Goal: Task Accomplishment & Management: Complete application form

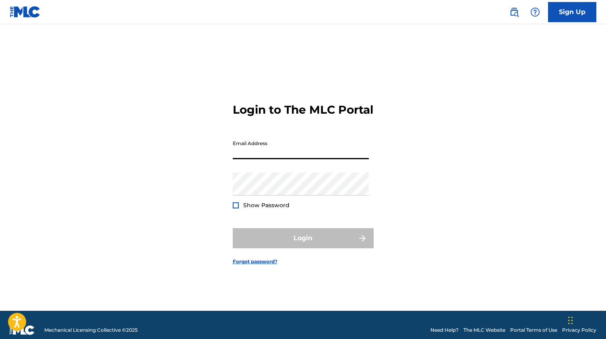
click at [367, 159] on input "Email Address" at bounding box center [301, 147] width 136 height 23
click at [294, 159] on input "Email Address" at bounding box center [301, 147] width 136 height 23
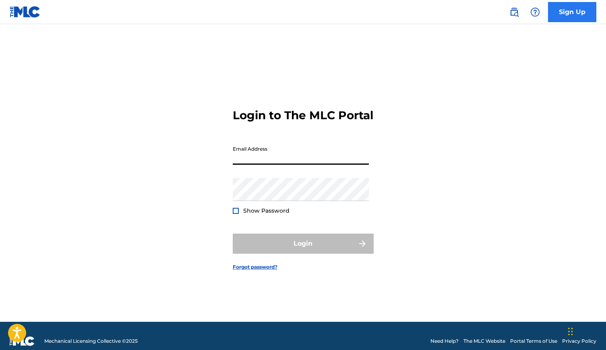
click at [569, 20] on link "Sign Up" at bounding box center [572, 12] width 48 height 20
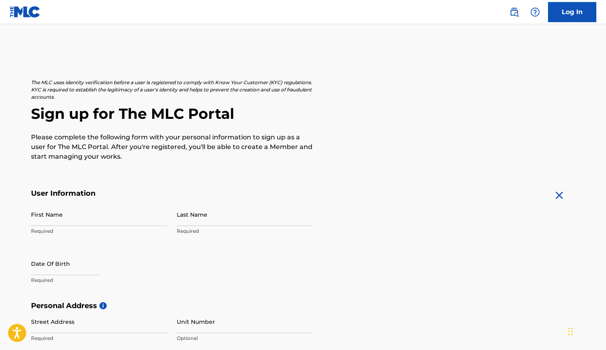
click at [25, 10] on img at bounding box center [25, 12] width 31 height 12
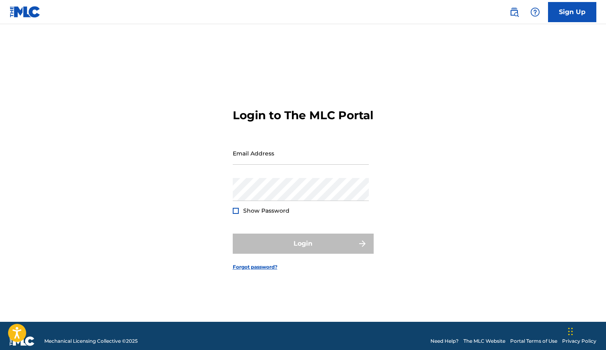
click at [25, 10] on img at bounding box center [25, 12] width 31 height 12
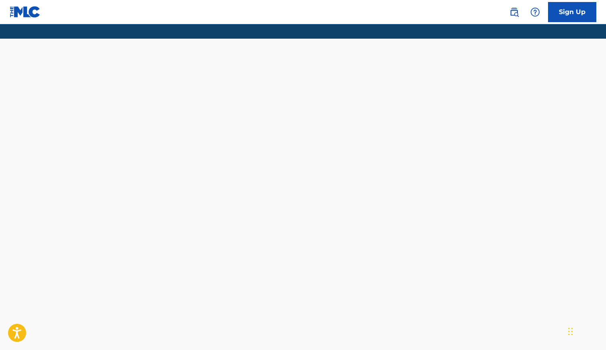
click at [25, 10] on img at bounding box center [25, 12] width 31 height 12
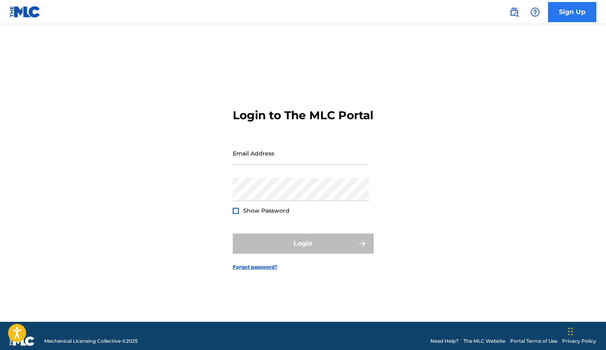
click at [574, 15] on link "Sign Up" at bounding box center [572, 12] width 48 height 20
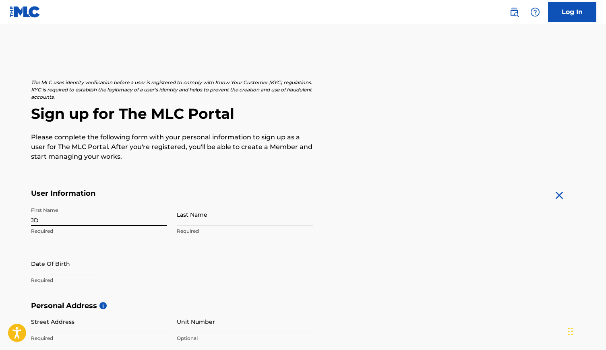
type input "JD"
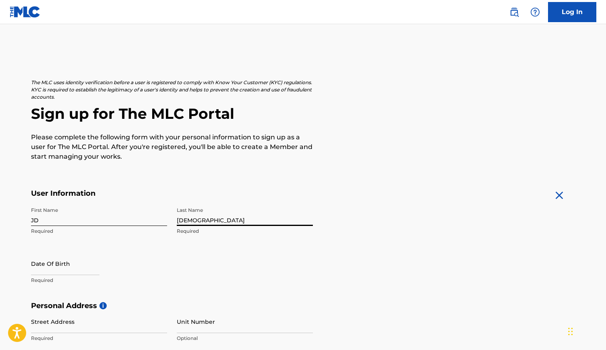
type input "[DEMOGRAPHIC_DATA]"
select select "8"
select select "2025"
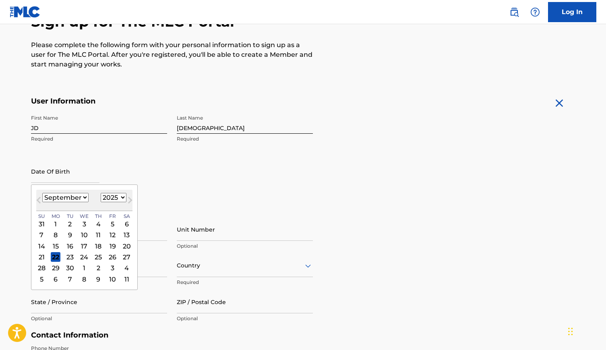
scroll to position [96, 0]
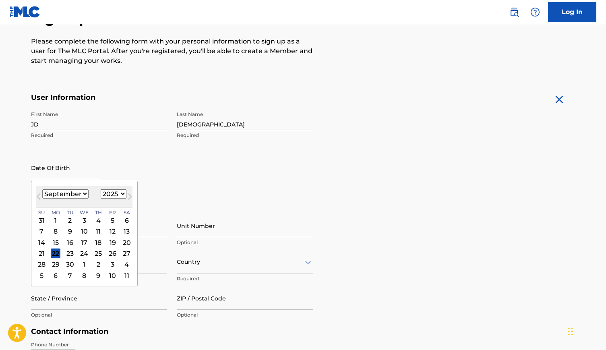
select select "4"
select select "1995"
click at [109, 230] on div "12" at bounding box center [113, 232] width 10 height 10
type input "[DATE]"
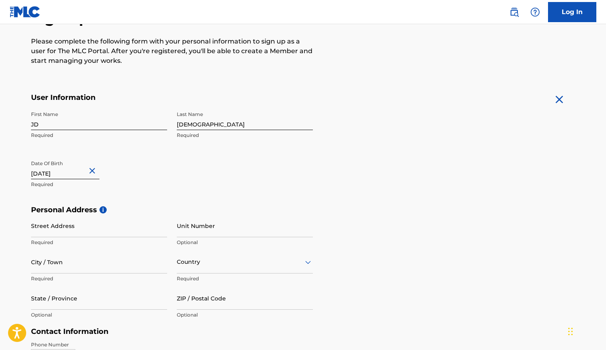
click at [80, 172] on input "[DATE]" at bounding box center [65, 167] width 69 height 23
select select "4"
select select "1995"
click at [475, 185] on form "User Information First Name JD Required Last Name Charisma Required Date Of Bir…" at bounding box center [303, 271] width 545 height 357
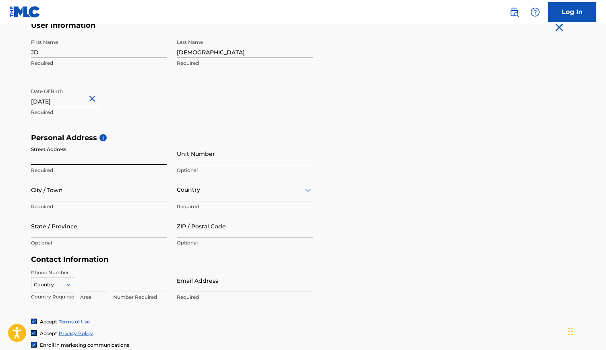
scroll to position [174, 0]
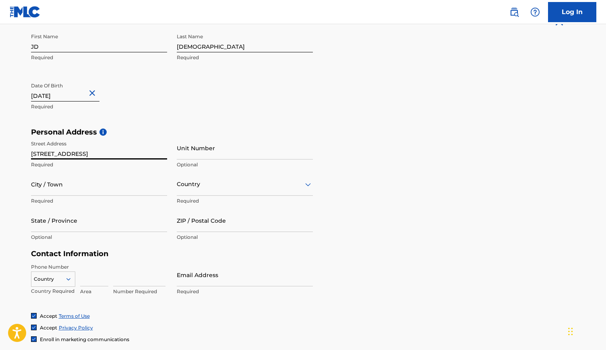
type input "[STREET_ADDRESS]"
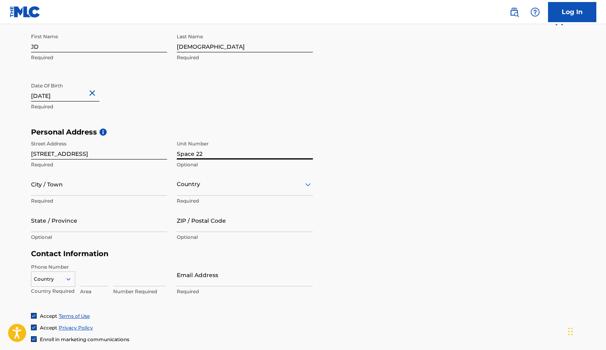
type input "Space 22"
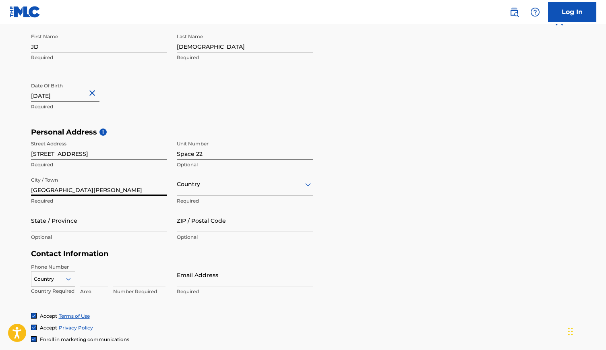
type input "[GEOGRAPHIC_DATA][PERSON_NAME]"
type input "C"
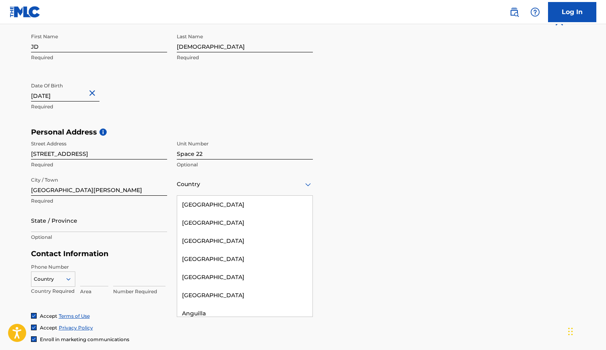
type input "U"
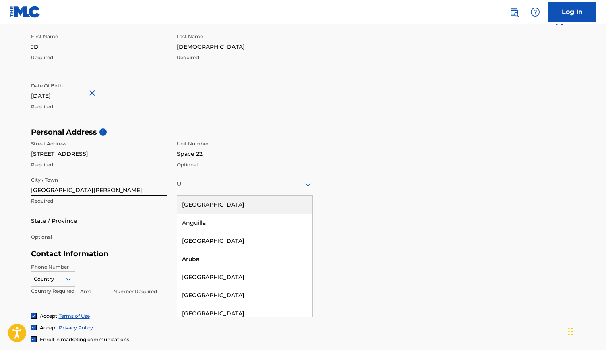
click at [279, 209] on div "[GEOGRAPHIC_DATA]" at bounding box center [244, 205] width 135 height 18
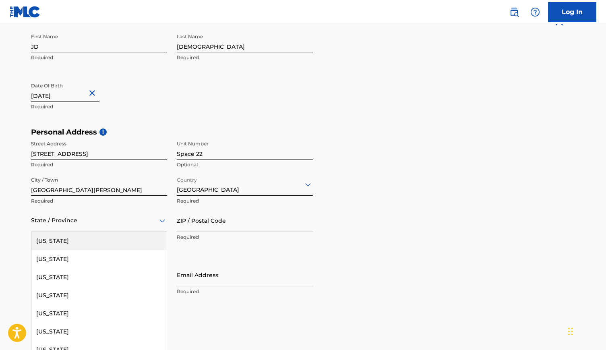
scroll to position [177, 0]
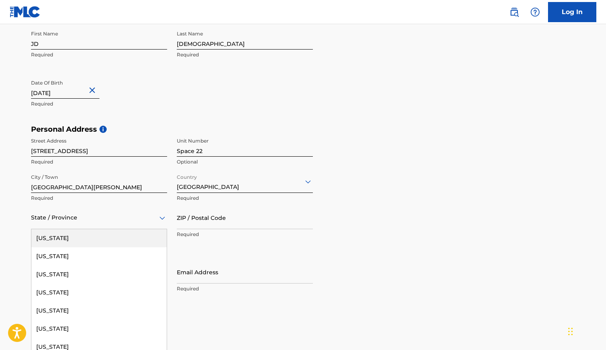
click at [54, 219] on div at bounding box center [99, 218] width 136 height 10
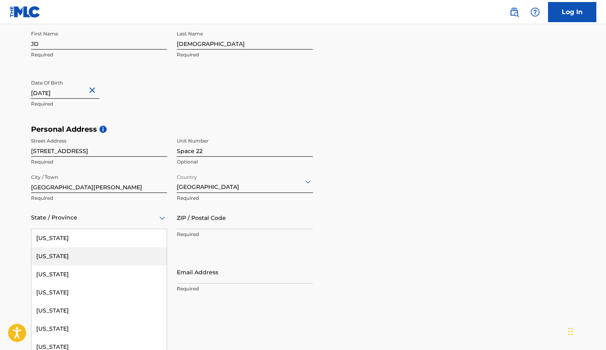
type input "c"
click at [65, 258] on div "[US_STATE]" at bounding box center [98, 256] width 135 height 18
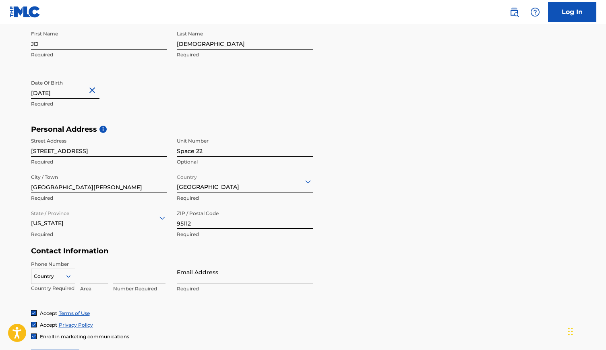
type input "95112"
click at [413, 238] on div "Personal Address i Street Address [STREET_ADDRESS][PERSON_NAME] Required State …" at bounding box center [303, 186] width 545 height 122
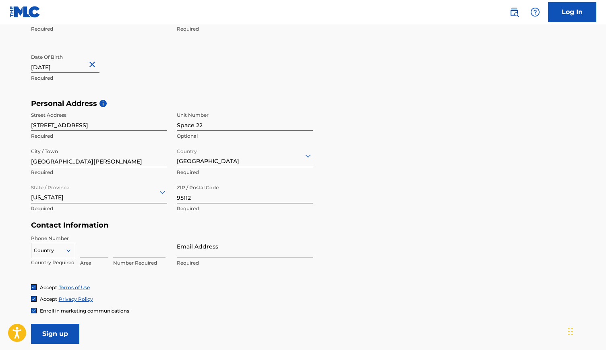
click at [47, 250] on div "Country" at bounding box center [53, 249] width 44 height 12
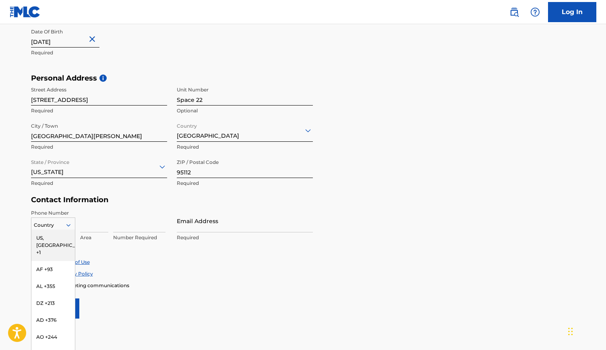
click at [60, 239] on div "US, [GEOGRAPHIC_DATA] +1" at bounding box center [53, 245] width 44 height 31
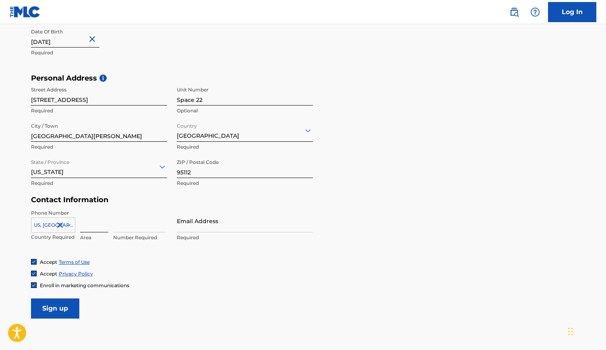
click at [88, 225] on input at bounding box center [94, 221] width 28 height 23
type input "323"
type input "2454957"
type input "[EMAIL_ADDRESS][DOMAIN_NAME]"
click at [204, 295] on form "User Information First Name JD Required Last Name Charisma Required Date Of Bir…" at bounding box center [303, 139] width 545 height 357
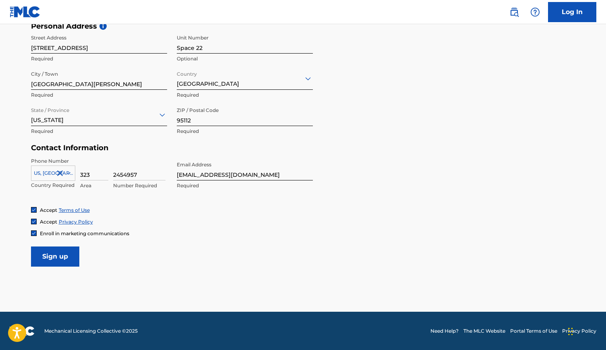
scroll to position [279, 0]
click at [58, 261] on input "Sign up" at bounding box center [55, 257] width 48 height 20
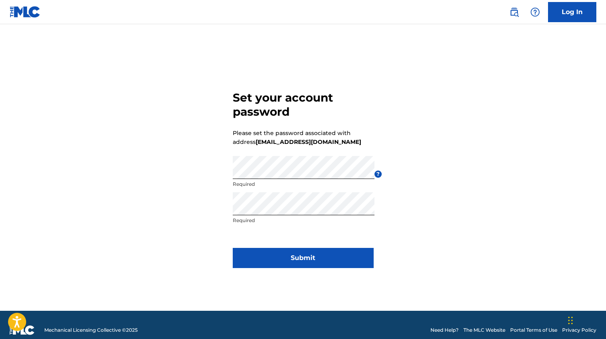
click at [465, 210] on div "Set your account password Please set the password associated with address jd@jd…" at bounding box center [303, 177] width 564 height 266
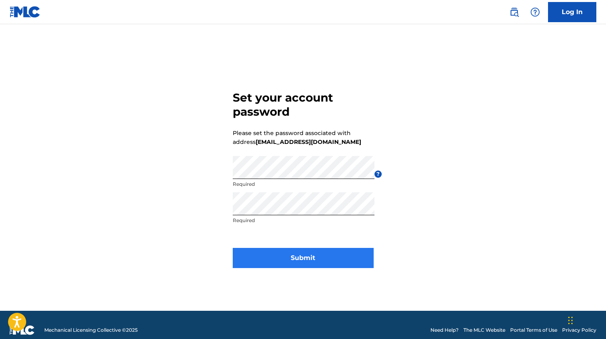
click at [297, 265] on button "Submit" at bounding box center [303, 258] width 141 height 20
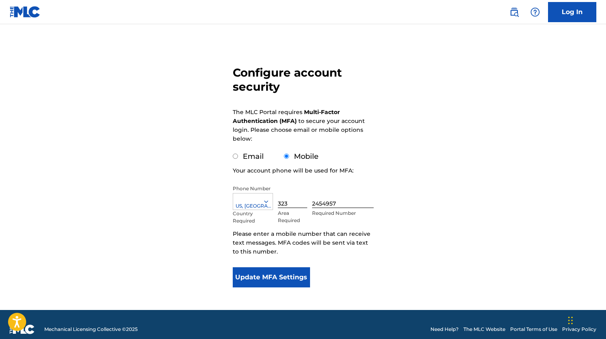
scroll to position [46, 0]
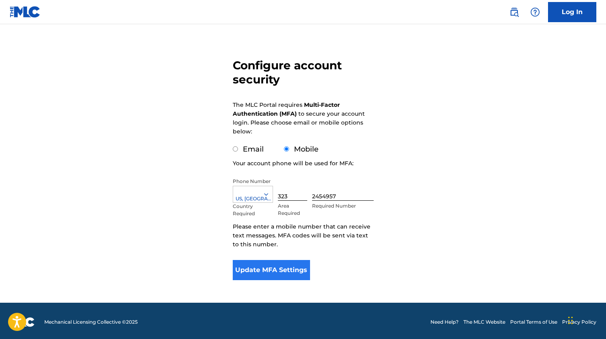
click at [258, 274] on button "Update MFA Settings" at bounding box center [272, 270] width 78 height 20
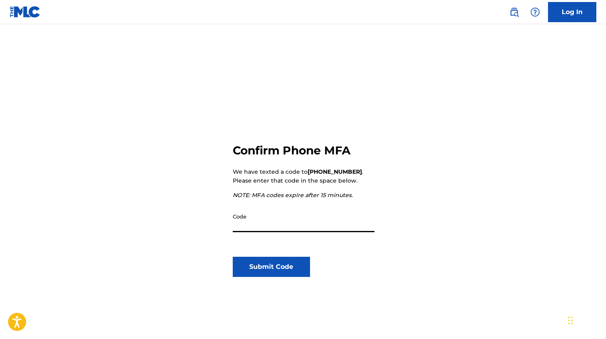
click at [255, 227] on input "Code" at bounding box center [304, 220] width 142 height 23
drag, startPoint x: 357, startPoint y: 244, endPoint x: 329, endPoint y: 232, distance: 30.2
click at [356, 243] on div "Code" at bounding box center [304, 227] width 142 height 36
click at [321, 225] on input "Code" at bounding box center [304, 220] width 142 height 23
type input "617519"
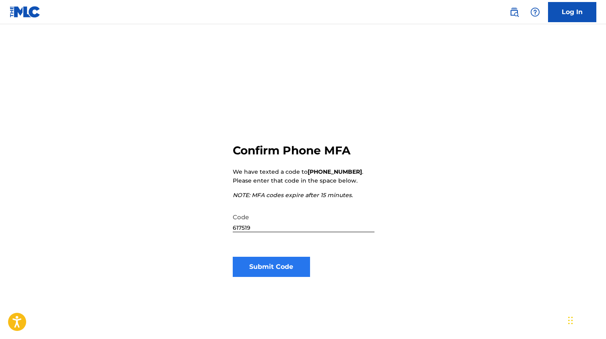
drag, startPoint x: 425, startPoint y: 275, endPoint x: 309, endPoint y: 272, distance: 115.7
click at [423, 275] on div "Confirm Phone MFA We have texted a code to +1 (323) 2454957 . Please enter that…" at bounding box center [303, 214] width 564 height 340
click at [281, 269] on button "Submit Code" at bounding box center [272, 267] width 78 height 20
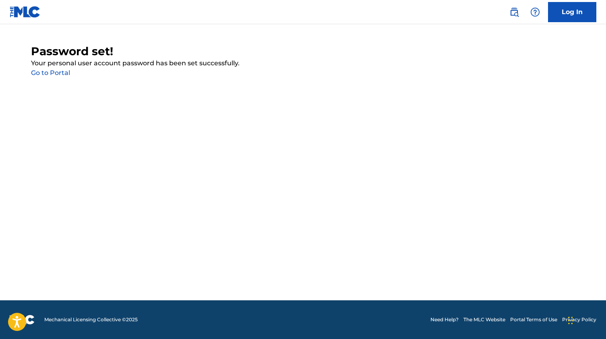
click at [42, 73] on link "Go to Portal" at bounding box center [50, 73] width 39 height 8
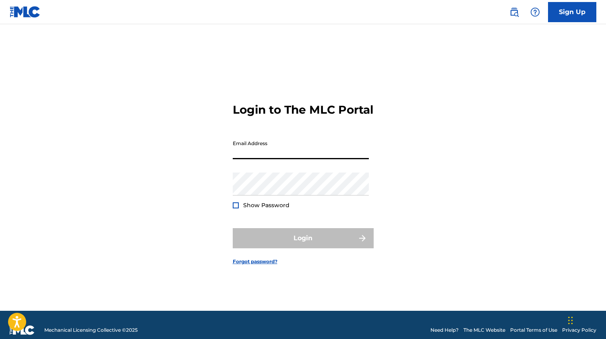
type input "[EMAIL_ADDRESS][DOMAIN_NAME]"
click at [303, 245] on button "Login" at bounding box center [303, 238] width 141 height 20
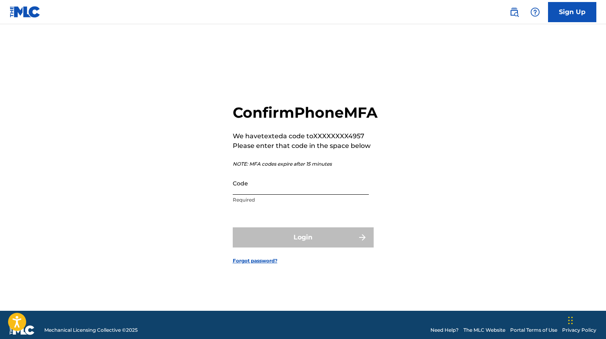
click at [255, 195] on input "Code" at bounding box center [301, 183] width 136 height 23
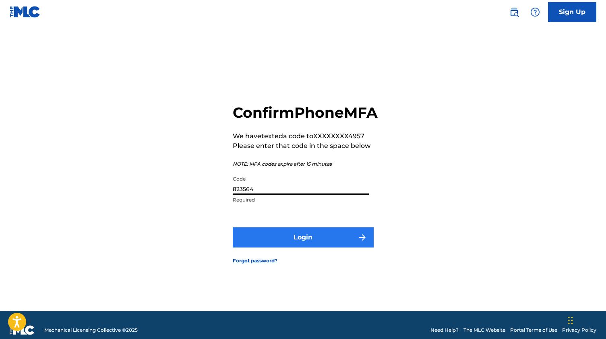
type input "823564"
click at [312, 244] on button "Login" at bounding box center [303, 237] width 141 height 20
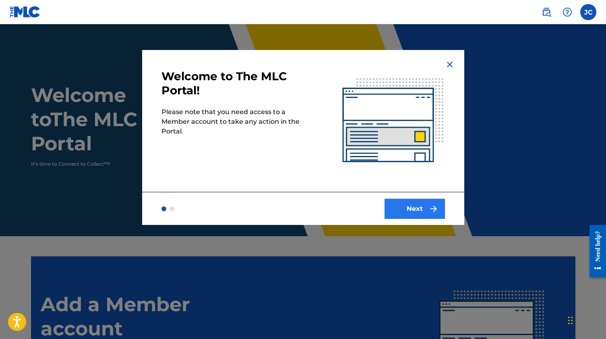
click at [405, 214] on button "Next" at bounding box center [415, 209] width 60 height 20
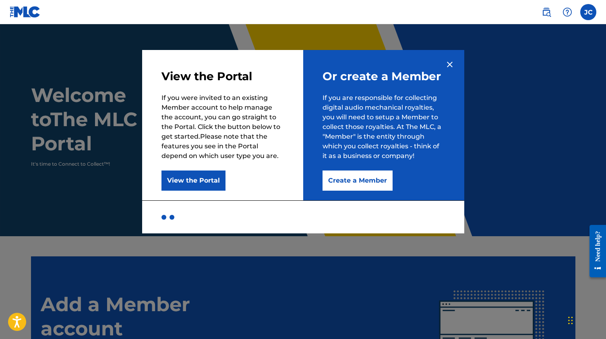
click at [165, 218] on div at bounding box center [164, 217] width 5 height 5
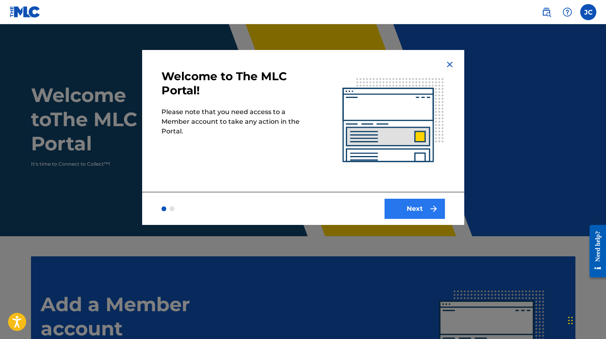
click at [434, 211] on img "submit" at bounding box center [434, 209] width 10 height 10
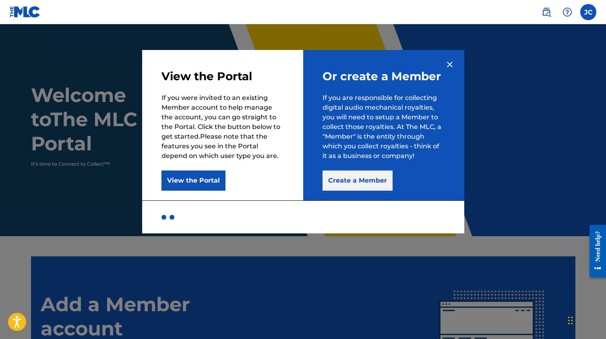
click at [371, 187] on button "Create a Member" at bounding box center [358, 180] width 70 height 20
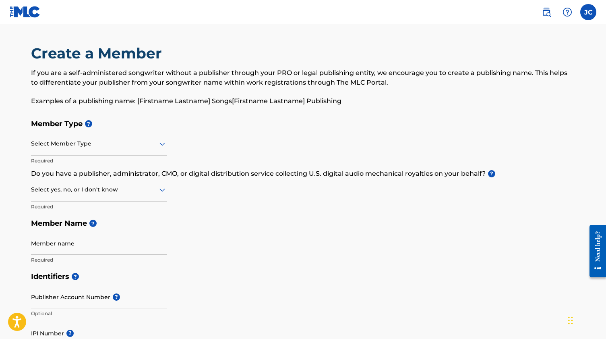
click at [82, 148] on div at bounding box center [99, 144] width 136 height 10
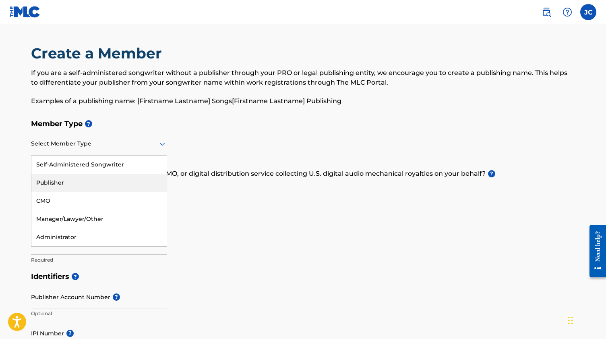
click at [120, 181] on div "Publisher" at bounding box center [98, 183] width 135 height 18
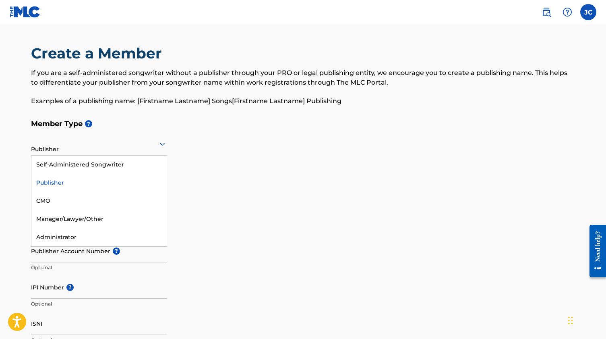
click at [158, 143] on icon at bounding box center [163, 144] width 10 height 10
click at [100, 167] on div "Self-Administered Songwriter" at bounding box center [98, 165] width 135 height 18
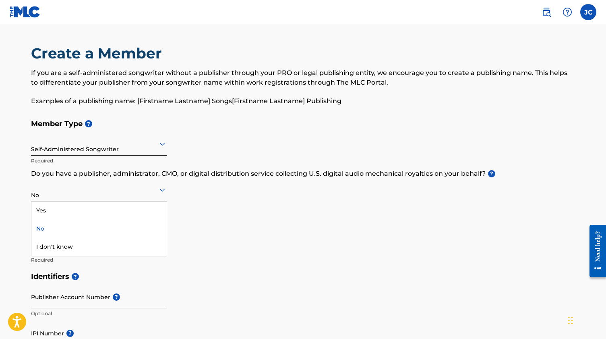
click at [150, 193] on div at bounding box center [99, 190] width 136 height 10
click at [96, 211] on div "Yes" at bounding box center [98, 210] width 135 height 18
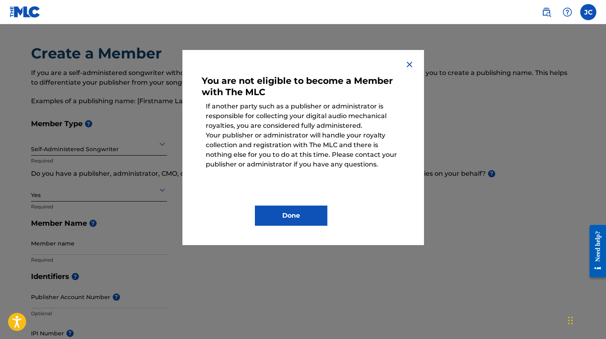
click at [409, 66] on img at bounding box center [410, 65] width 10 height 10
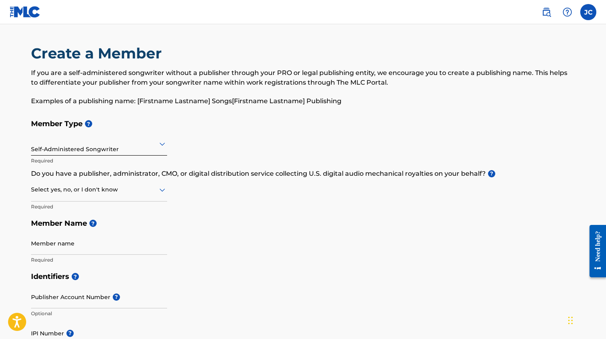
click at [143, 148] on div at bounding box center [99, 144] width 136 height 10
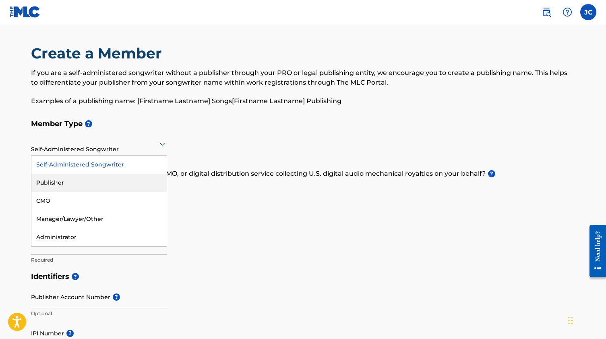
click at [85, 181] on div "Publisher" at bounding box center [98, 183] width 135 height 18
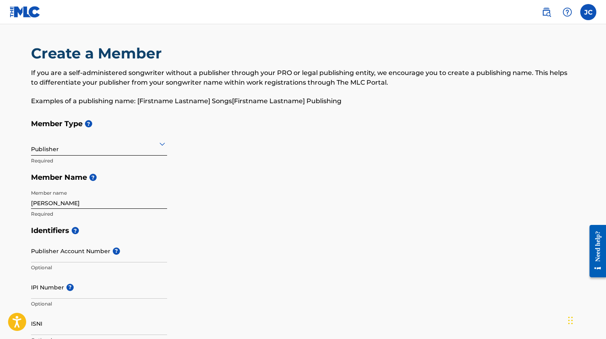
click at [233, 227] on h5 "Identifiers ?" at bounding box center [303, 230] width 545 height 17
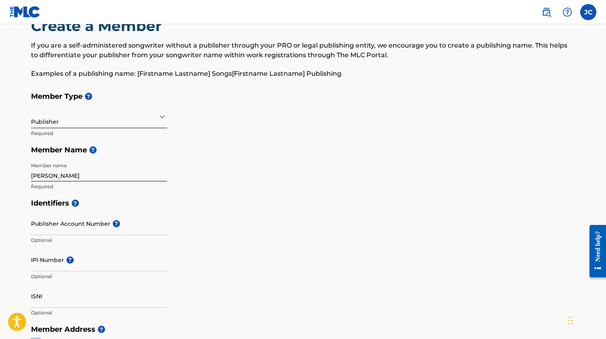
scroll to position [29, 0]
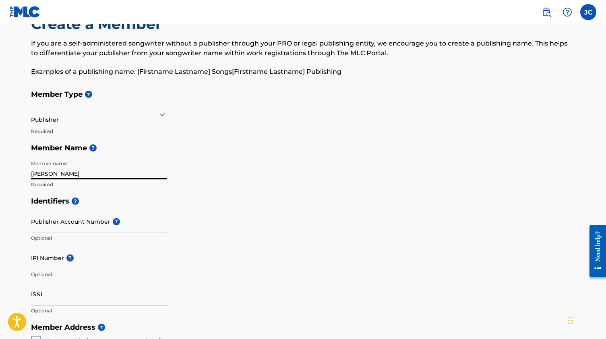
click at [90, 175] on input "JD Charisma" at bounding box center [99, 167] width 136 height 23
click at [90, 116] on div at bounding box center [99, 114] width 136 height 10
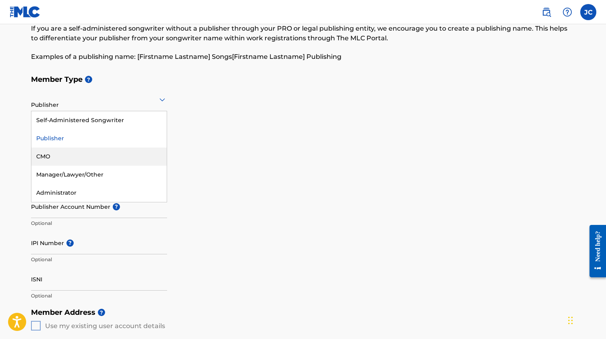
scroll to position [52, 0]
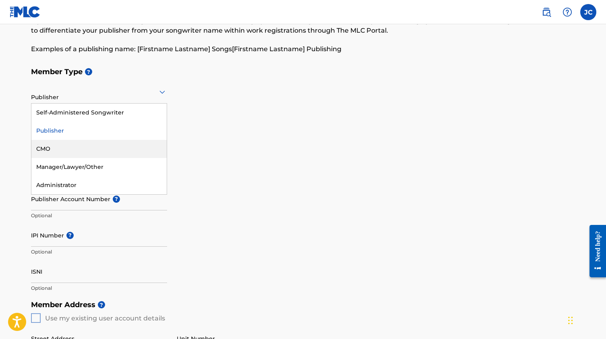
click at [342, 177] on h5 "Identifiers ?" at bounding box center [303, 178] width 545 height 17
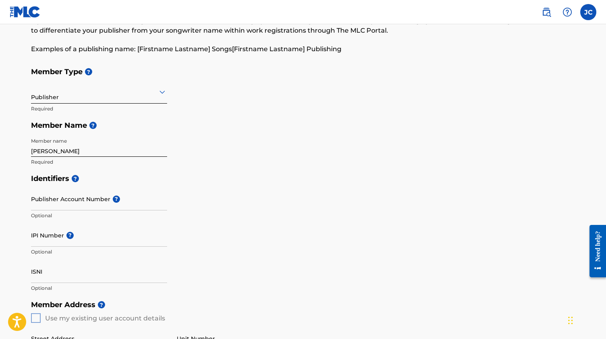
click at [125, 151] on input "JD Charisma" at bounding box center [99, 145] width 136 height 23
type input "JD Charisma Entertainment LLC"
click at [332, 180] on h5 "Identifiers ?" at bounding box center [303, 178] width 545 height 17
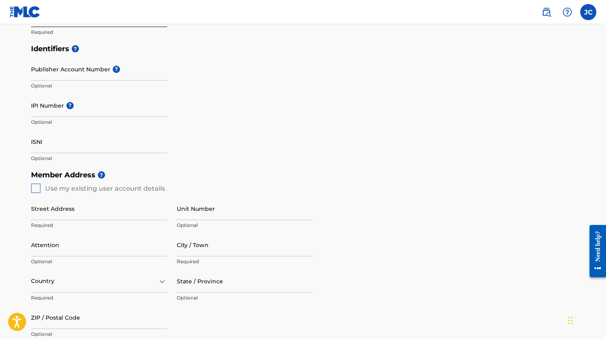
scroll to position [183, 0]
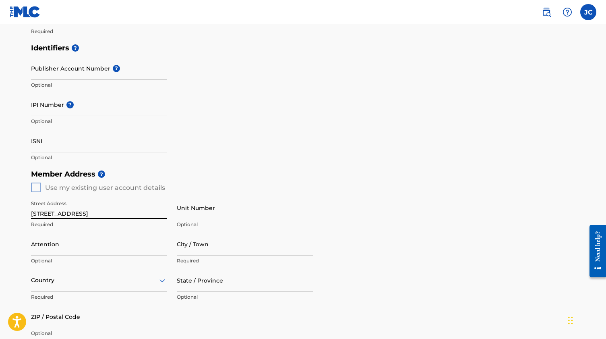
type input "2150 N. 1st Street"
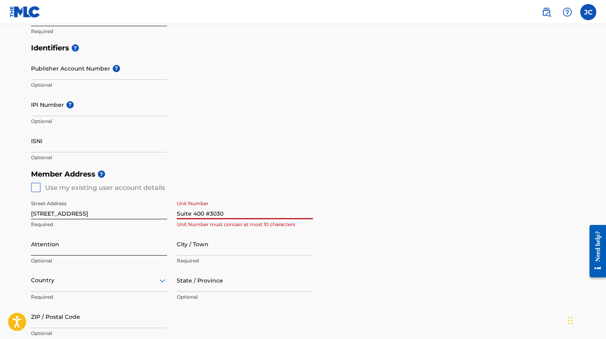
type input "Suite 400 #3030"
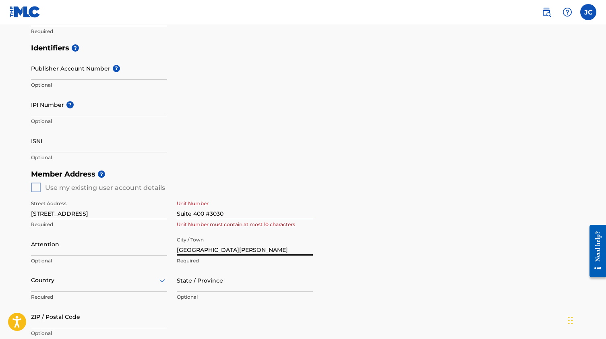
type input "[GEOGRAPHIC_DATA][PERSON_NAME]"
type input "CA"
click at [154, 284] on div "Country" at bounding box center [99, 280] width 136 height 23
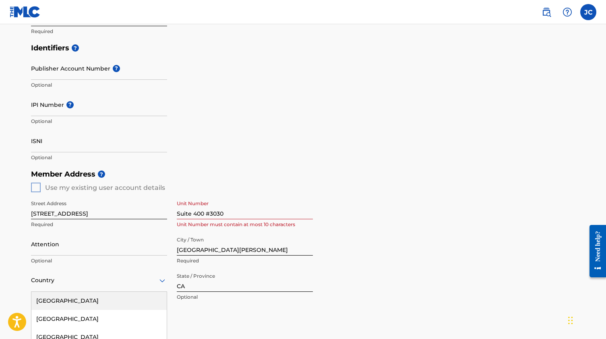
scroll to position [256, 0]
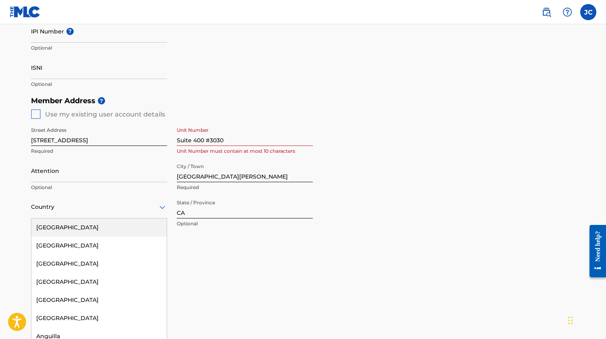
click at [89, 231] on div "[GEOGRAPHIC_DATA]" at bounding box center [98, 227] width 135 height 18
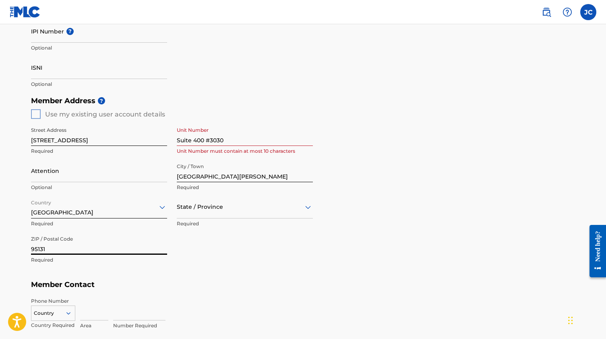
type input "95131"
click at [320, 282] on h5 "Member Contact" at bounding box center [303, 284] width 545 height 17
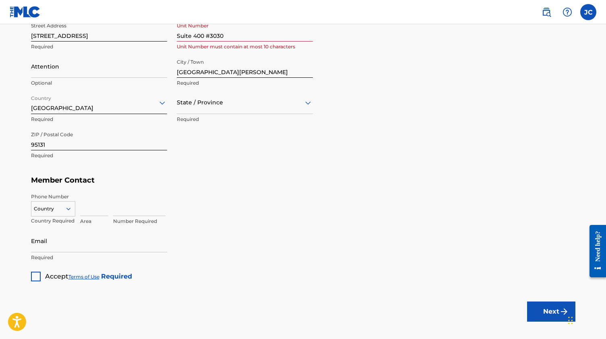
scroll to position [362, 0]
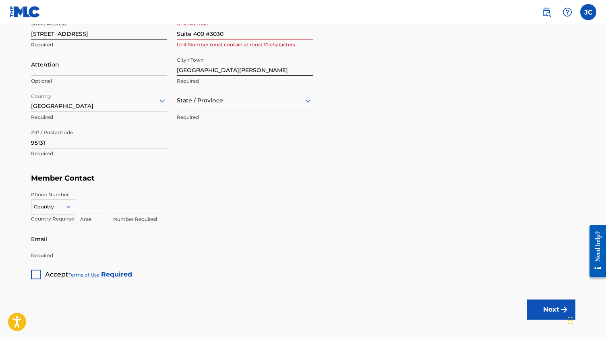
click at [66, 206] on icon at bounding box center [68, 207] width 4 height 2
click at [65, 219] on div "US, [GEOGRAPHIC_DATA] +1" at bounding box center [53, 226] width 44 height 31
click at [101, 205] on input at bounding box center [94, 202] width 28 height 23
click at [101, 205] on input "669" at bounding box center [94, 202] width 28 height 23
type input "669"
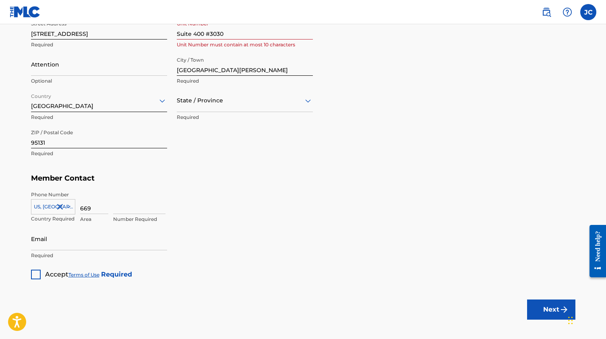
click at [242, 196] on div "Number Required" at bounding box center [344, 209] width 463 height 36
type input "2880658"
type input "[EMAIL_ADDRESS][DOMAIN_NAME]"
drag, startPoint x: 406, startPoint y: 257, endPoint x: 399, endPoint y: 258, distance: 7.3
click at [406, 257] on div "Member Type ? Publisher Required Member Name ? Member name JD Charisma Entertai…" at bounding box center [303, 16] width 545 height 526
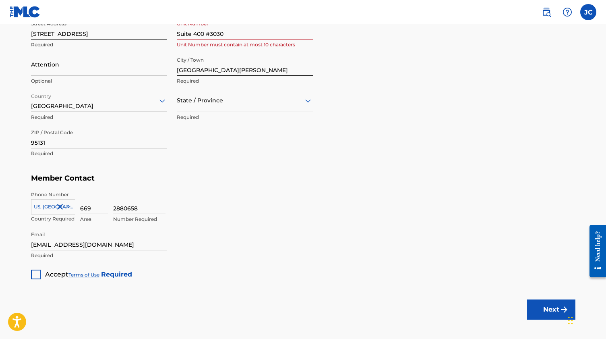
click at [41, 275] on div "Accept Terms of Use Required" at bounding box center [81, 272] width 101 height 16
click at [38, 275] on div at bounding box center [36, 275] width 10 height 10
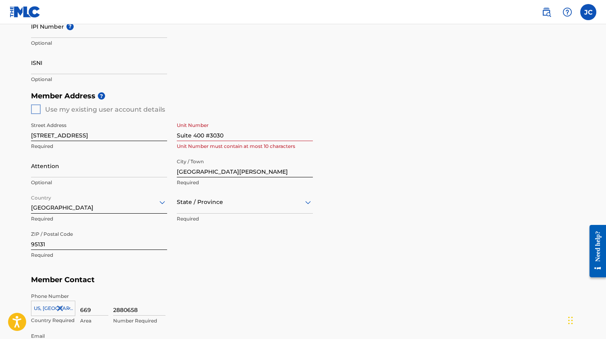
scroll to position [239, 0]
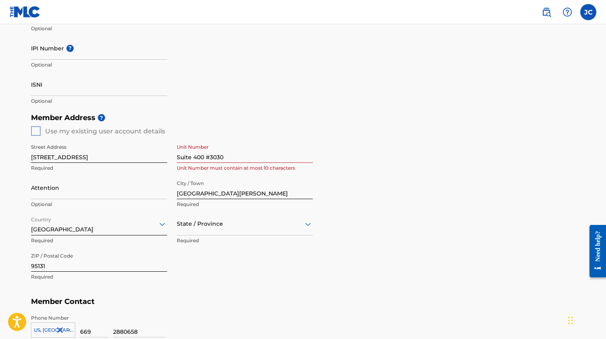
click at [269, 156] on input "Suite 400 #3030" at bounding box center [245, 151] width 136 height 23
click at [189, 157] on input "Suite 400 #3030" at bounding box center [245, 151] width 136 height 23
click at [455, 182] on div "Member Address ? Use my existing user account details Street Address 2150 N. 1s…" at bounding box center [303, 201] width 545 height 184
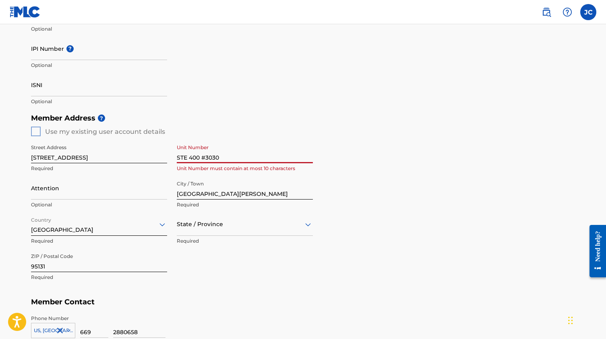
click at [224, 156] on input "STE 400 #3030" at bounding box center [245, 151] width 136 height 23
type input "STE 400 #3030"
click at [364, 163] on div "Member Address ? Use my existing user account details Street Address 2150 N. 1s…" at bounding box center [303, 202] width 545 height 184
drag, startPoint x: 241, startPoint y: 159, endPoint x: 138, endPoint y: 158, distance: 102.4
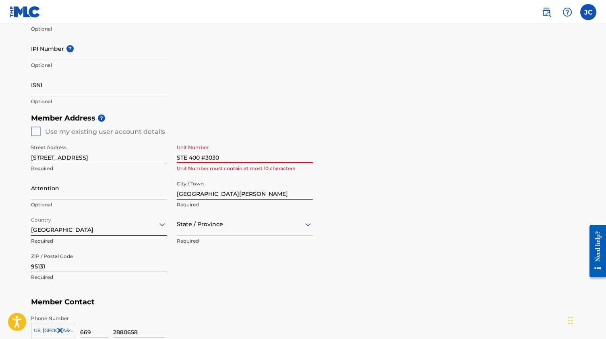
click at [142, 158] on div "Street Address 2150 N. 1st Street Required Unit Number STE 400 #3030 Unit Numbe…" at bounding box center [172, 212] width 282 height 153
click at [87, 155] on input "2150 N. 1st Street" at bounding box center [99, 151] width 136 height 23
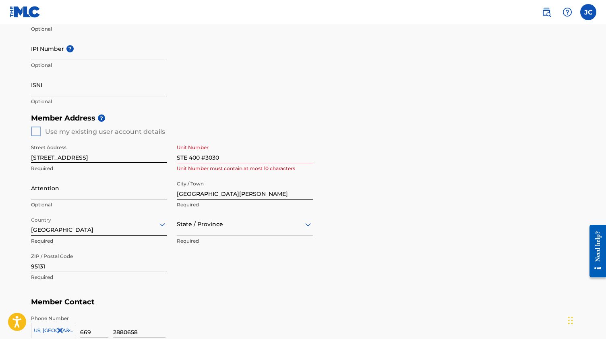
paste input "STE 400 #3030"
type input "2150 N. 1st Street STE 400 #3030"
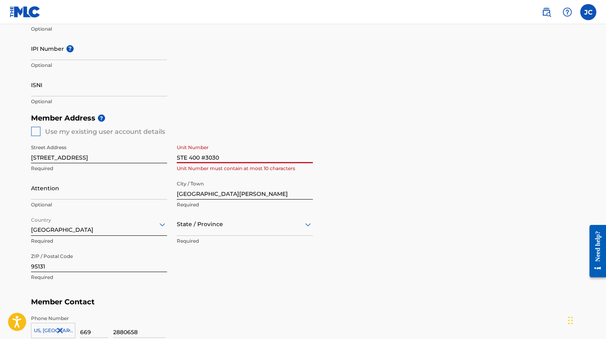
drag, startPoint x: 261, startPoint y: 158, endPoint x: 186, endPoint y: 157, distance: 75.4
click at [102, 155] on div "Street Address 2150 N. 1st Street STE 400 #3030 Required Unit Number STE 400 #3…" at bounding box center [172, 212] width 282 height 153
click at [384, 164] on div "Member Address ? Use my existing user account details Street Address 2150 N. 1s…" at bounding box center [303, 202] width 545 height 184
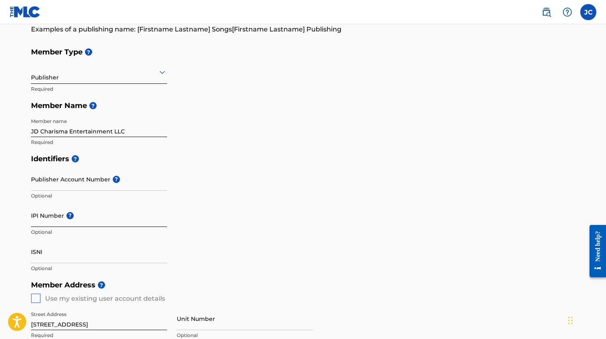
scroll to position [70, 0]
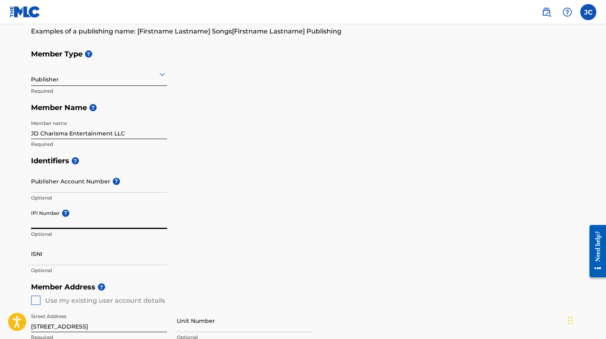
click at [80, 226] on input "IPI Number ?" at bounding box center [99, 217] width 136 height 23
paste input "5061060"
click at [102, 260] on input "ISNI" at bounding box center [99, 253] width 136 height 23
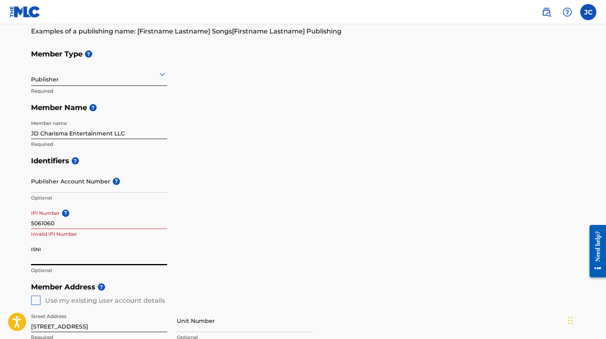
click at [31, 224] on input "5061060" at bounding box center [99, 217] width 136 height 23
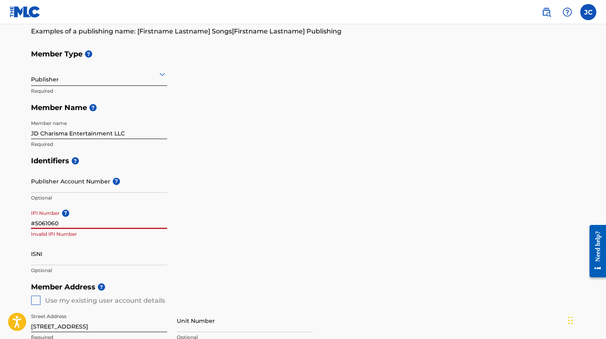
type input "#5061060"
click at [255, 249] on div "Identifiers ? Publisher Account Number ? Optional IPI Number ? #5061060 Invalid…" at bounding box center [303, 215] width 545 height 126
click at [66, 222] on input "#5061060" at bounding box center [99, 217] width 136 height 23
click at [249, 148] on div "Member Type ? Publisher Required Member Name ? Member name JD Charisma Entertai…" at bounding box center [303, 99] width 545 height 107
click at [114, 222] on input "5061060" at bounding box center [99, 217] width 136 height 23
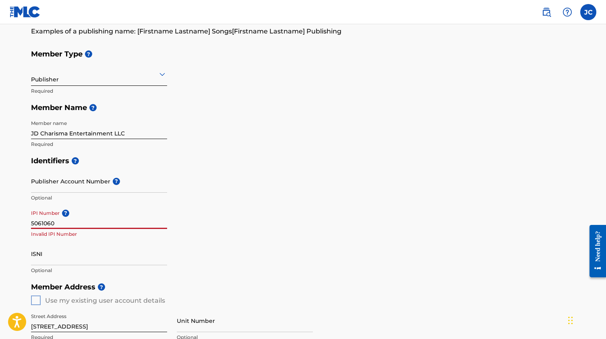
paste input "864583891"
type input "864583891"
click at [324, 249] on div "Identifiers ? Publisher Account Number ? Optional IPI Number ? 864583891 Option…" at bounding box center [303, 215] width 545 height 126
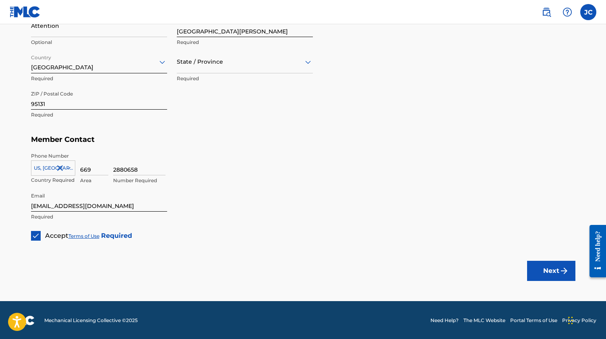
scroll to position [401, 0]
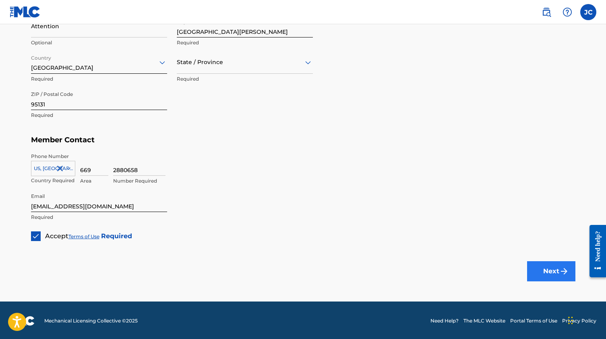
click at [557, 270] on button "Next" at bounding box center [552, 271] width 48 height 20
click at [558, 266] on button "Next" at bounding box center [552, 271] width 48 height 20
click at [246, 64] on div at bounding box center [245, 62] width 136 height 10
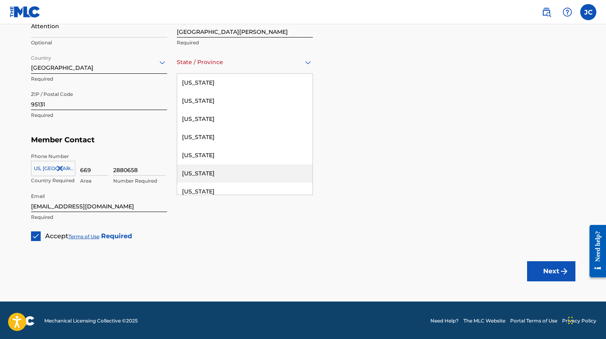
click at [209, 168] on div "[US_STATE]" at bounding box center [244, 173] width 135 height 18
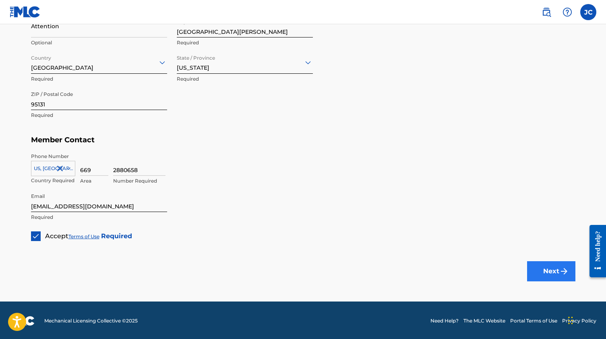
click at [543, 266] on button "Next" at bounding box center [552, 271] width 48 height 20
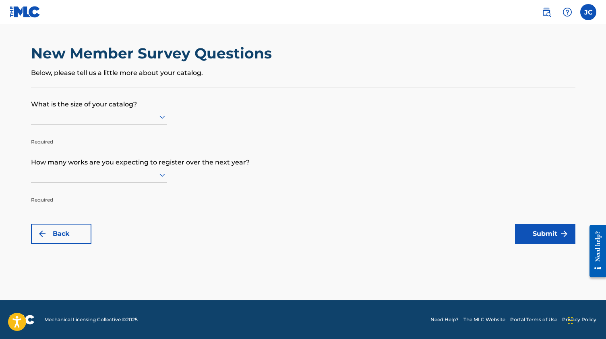
click at [121, 122] on div at bounding box center [99, 117] width 136 height 10
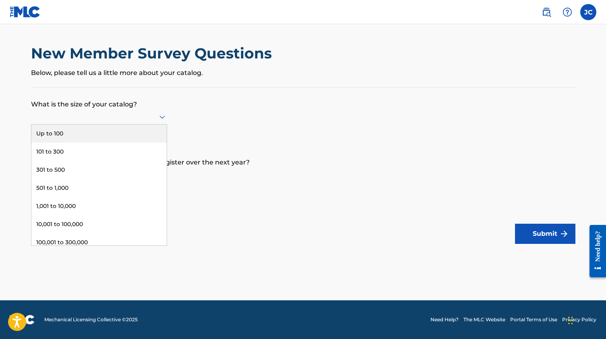
click at [148, 140] on div "Up to 100" at bounding box center [98, 134] width 135 height 18
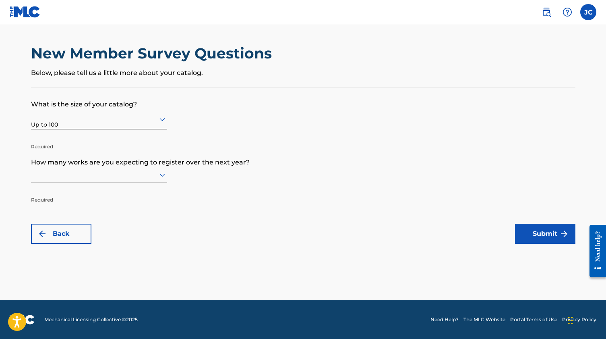
click at [370, 98] on p "What is the size of your catalog?" at bounding box center [303, 98] width 545 height 22
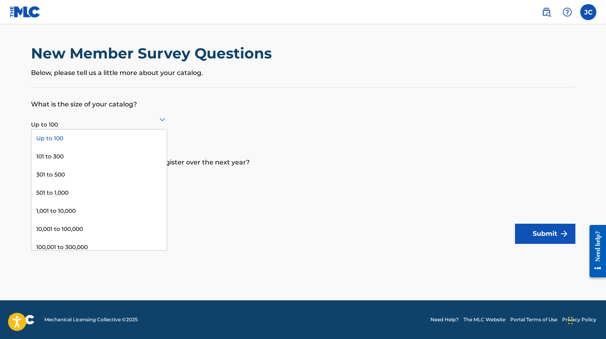
click at [131, 119] on div at bounding box center [99, 119] width 136 height 10
click at [122, 139] on div "Up to 100" at bounding box center [98, 138] width 135 height 18
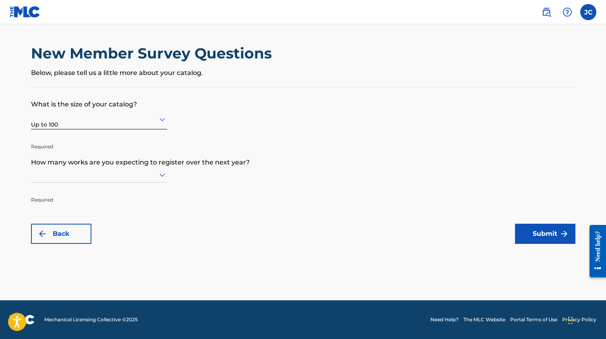
click at [155, 180] on div at bounding box center [99, 175] width 136 height 10
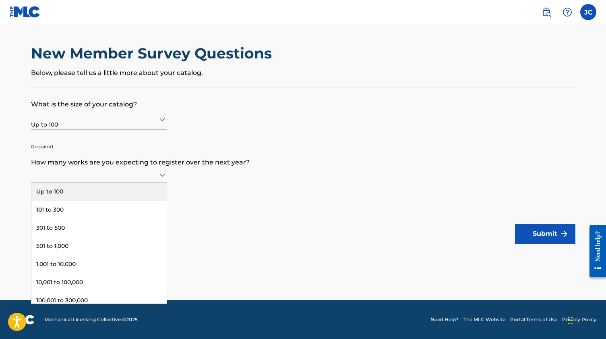
click at [130, 199] on div "Up to 100" at bounding box center [98, 192] width 135 height 18
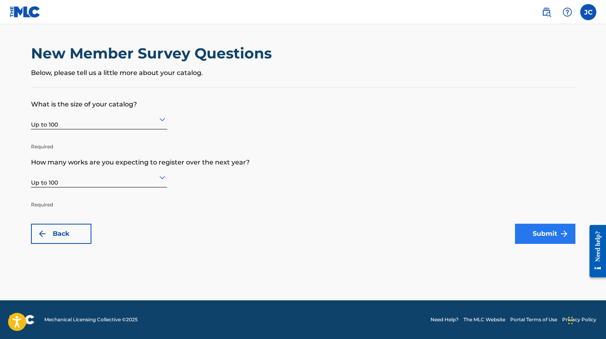
click at [548, 235] on button "Submit" at bounding box center [545, 234] width 60 height 20
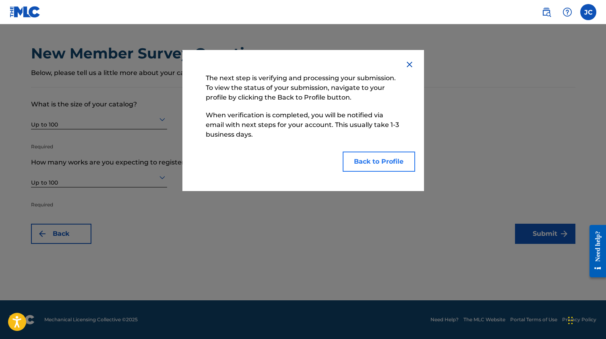
click at [383, 168] on button "Back to Profile" at bounding box center [379, 162] width 73 height 20
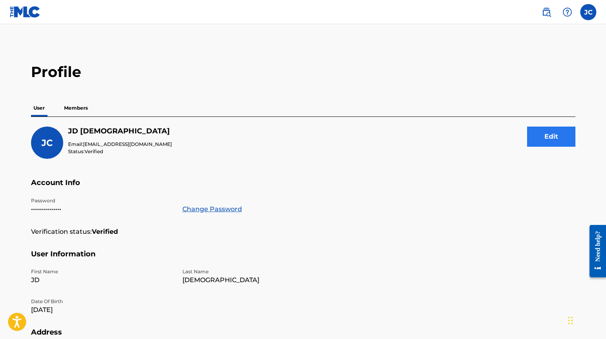
click at [563, 138] on button "Edit" at bounding box center [552, 137] width 48 height 20
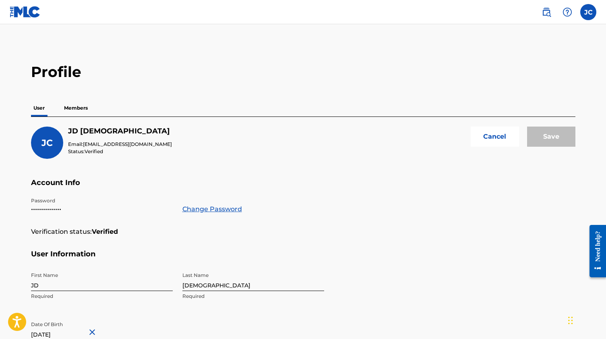
click at [43, 140] on span "JC" at bounding box center [47, 142] width 11 height 11
click at [48, 140] on span "JC" at bounding box center [47, 142] width 11 height 11
click at [81, 108] on p "Members" at bounding box center [76, 108] width 29 height 17
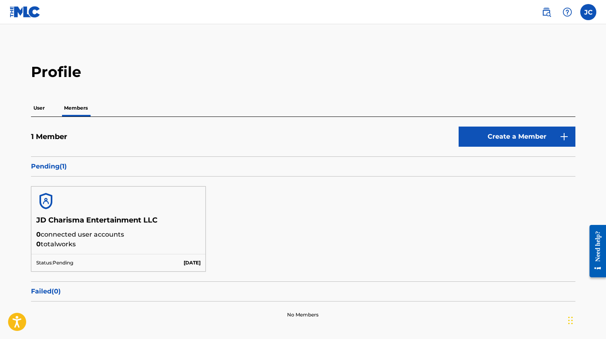
click at [418, 230] on div "JD Charisma Entertainment LLC 0 connected user accounts 0 total works Status: P…" at bounding box center [303, 229] width 545 height 105
click at [590, 13] on label at bounding box center [589, 12] width 16 height 16
click at [589, 12] on input "JC JD Charisma jd@jdcharisma.com Notification Preferences Profile Log out" at bounding box center [589, 12] width 0 height 0
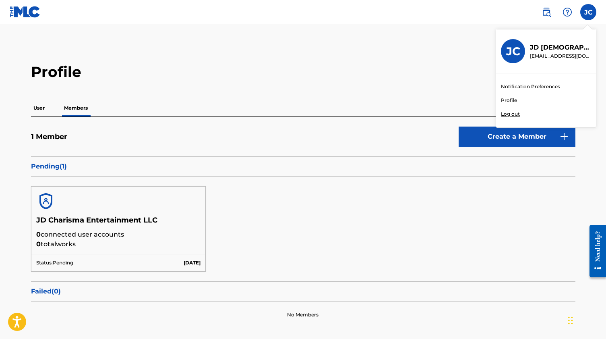
click at [387, 91] on div "Profile User Members 1 Member Create a Member Pending ( 1 ) JD Charisma Enterta…" at bounding box center [303, 195] width 564 height 265
